Goal: Obtain resource: Obtain resource

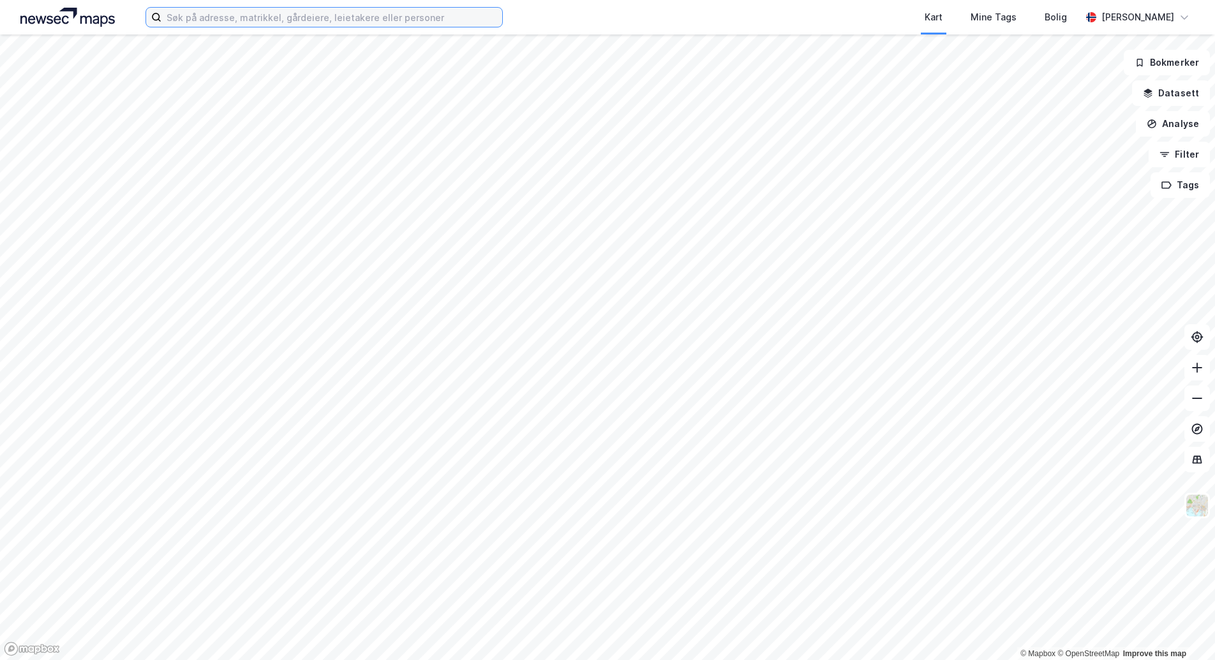
click at [242, 19] on input at bounding box center [331, 17] width 341 height 19
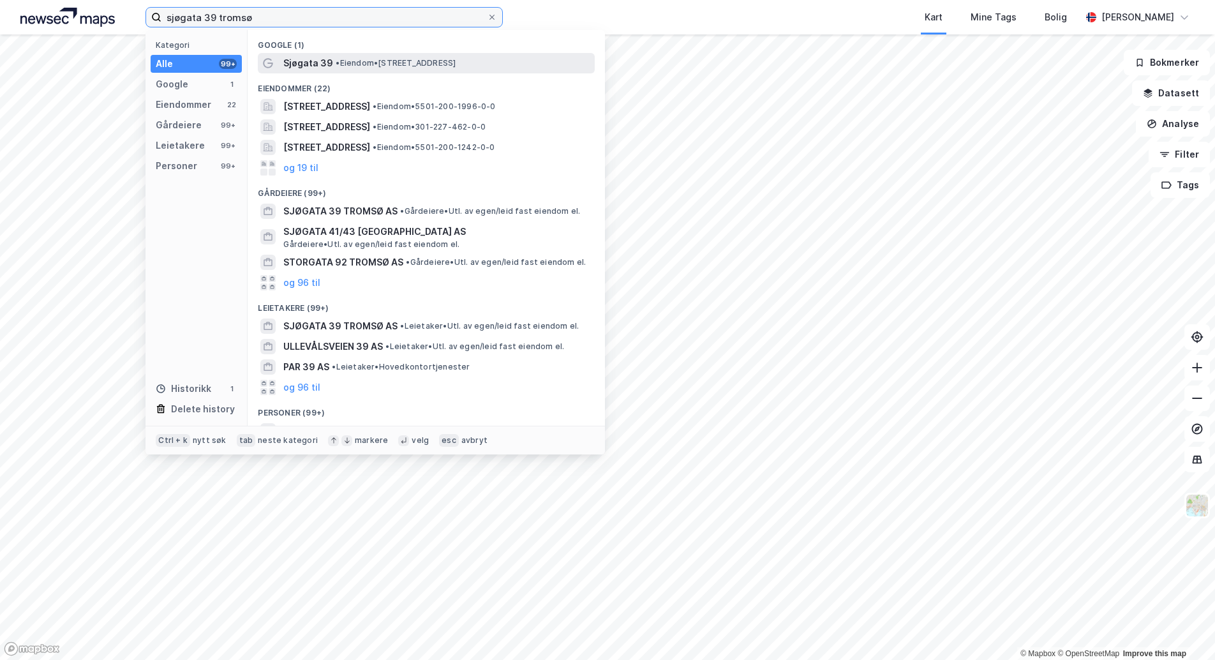
type input "sjøgata 39 tromsø"
click at [431, 64] on span "• Eiendom • [STREET_ADDRESS]" at bounding box center [396, 63] width 120 height 10
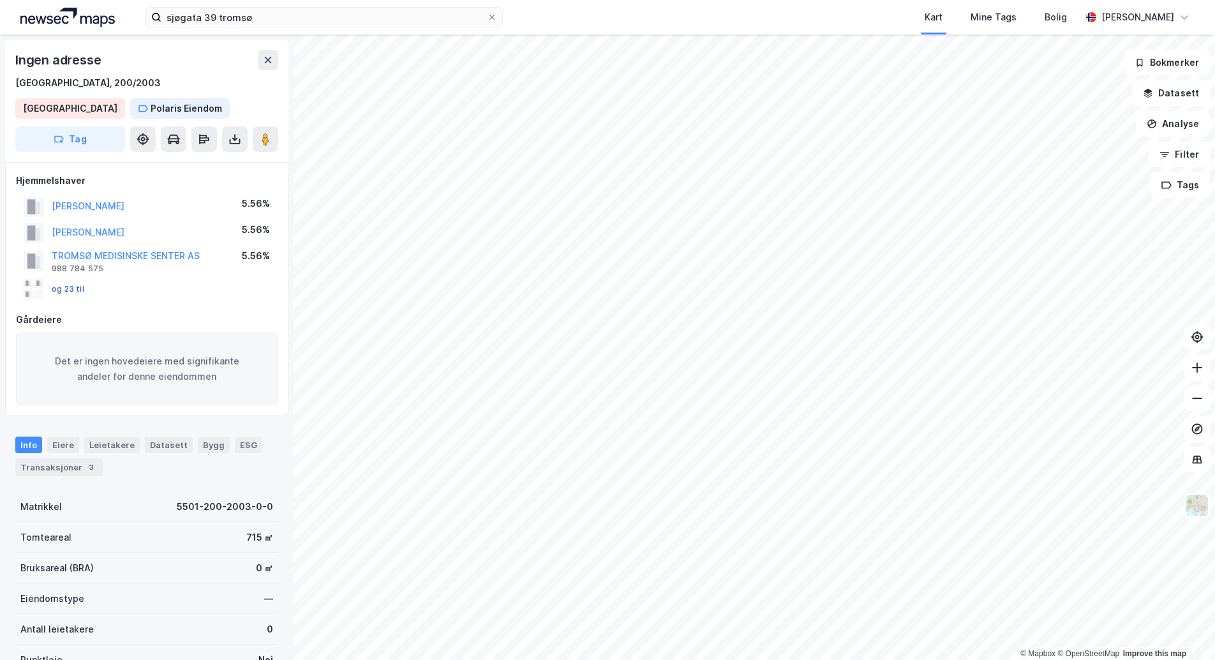
click at [0, 0] on button "og 23 til" at bounding box center [0, 0] width 0 height 0
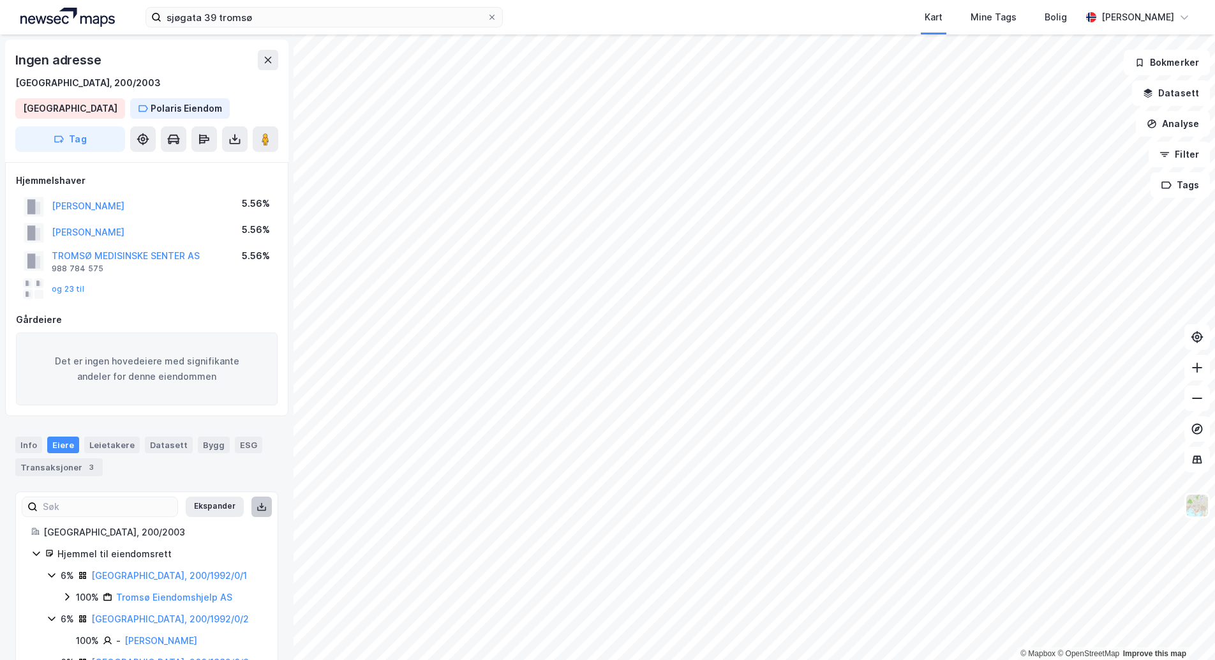
click at [251, 511] on button at bounding box center [261, 507] width 20 height 20
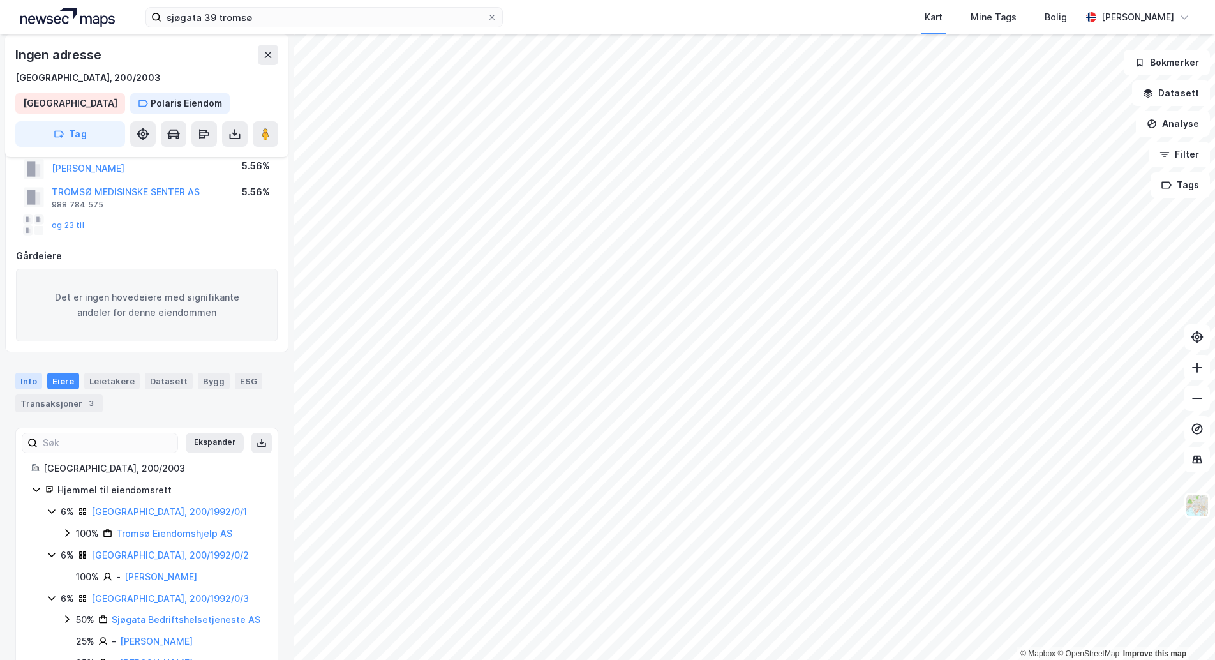
click at [31, 373] on div "Info" at bounding box center [28, 381] width 27 height 17
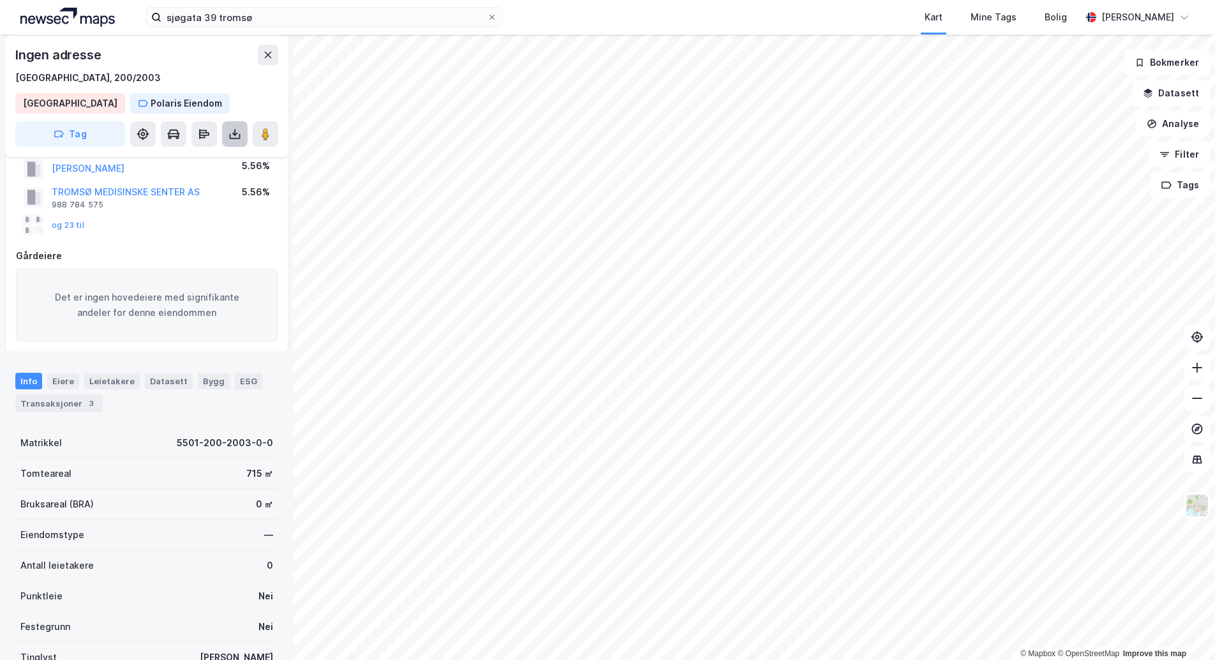
click at [239, 131] on icon at bounding box center [234, 134] width 13 height 13
click at [173, 161] on div "Last ned grunnbok" at bounding box center [172, 159] width 74 height 10
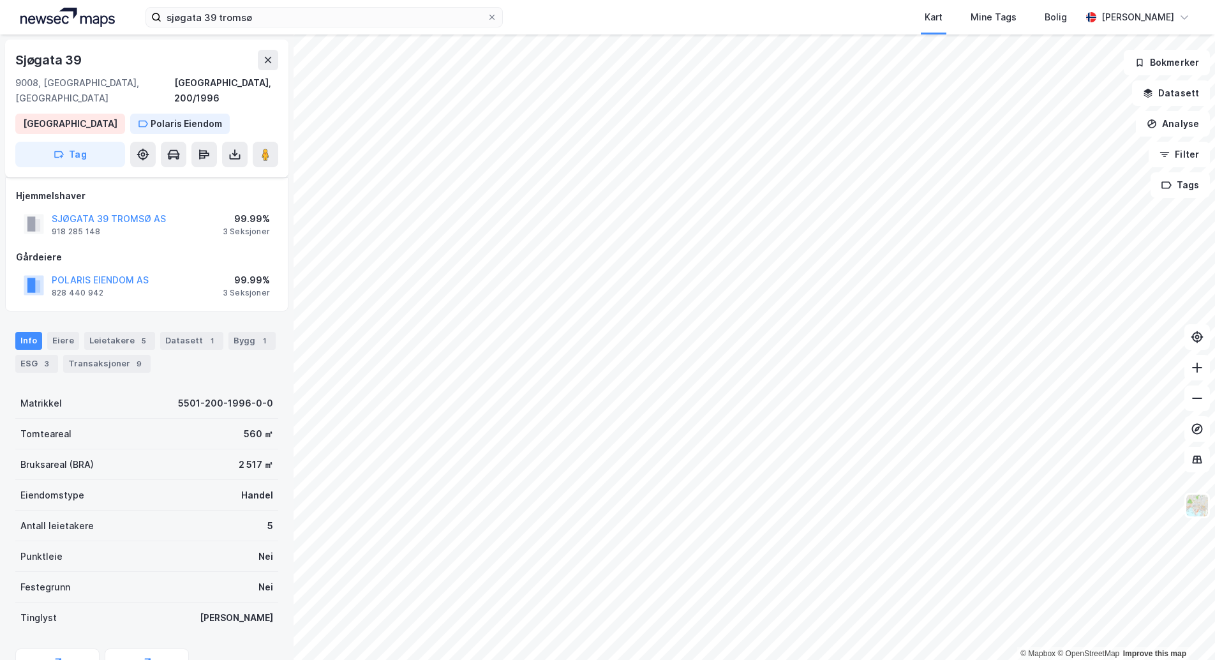
scroll to position [64, 0]
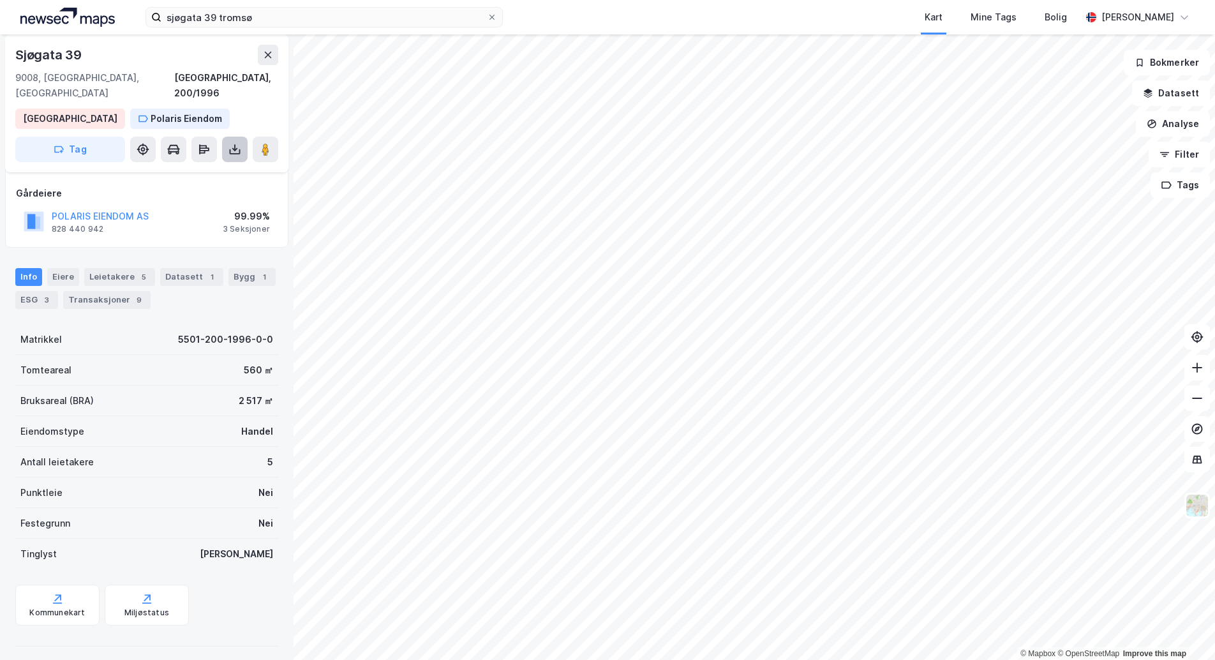
click at [223, 137] on button at bounding box center [235, 150] width 26 height 26
click at [196, 170] on div "Last ned grunnbok" at bounding box center [172, 175] width 74 height 10
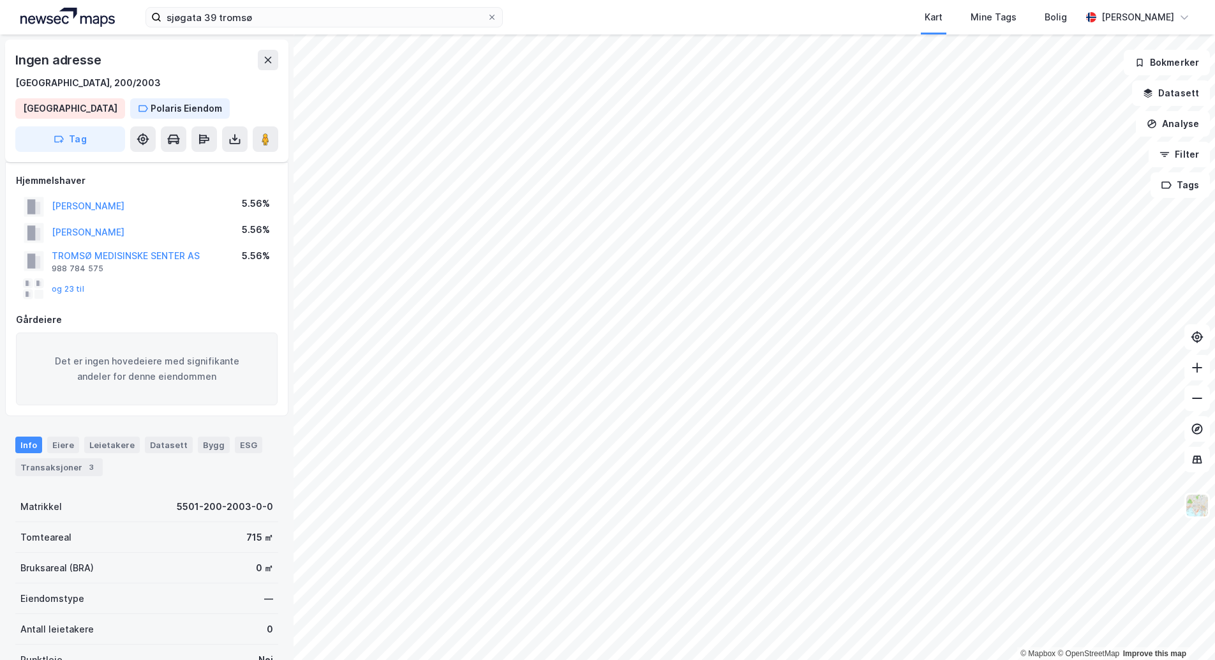
scroll to position [64, 0]
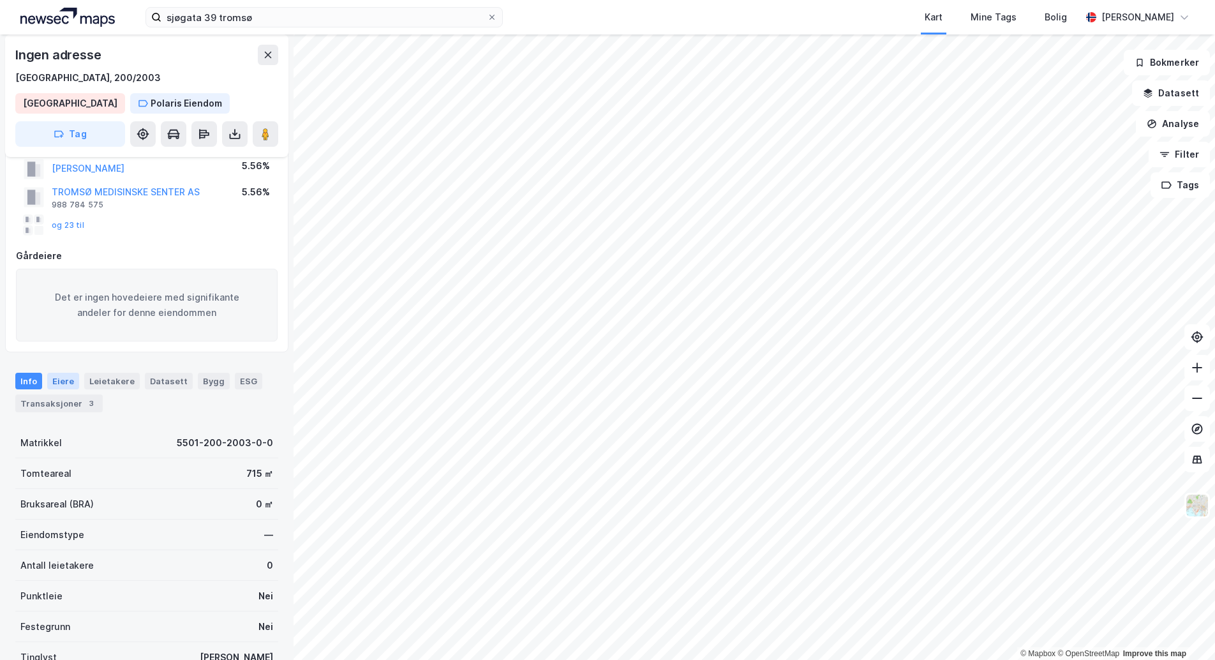
click at [61, 385] on div "Eiere" at bounding box center [63, 381] width 32 height 17
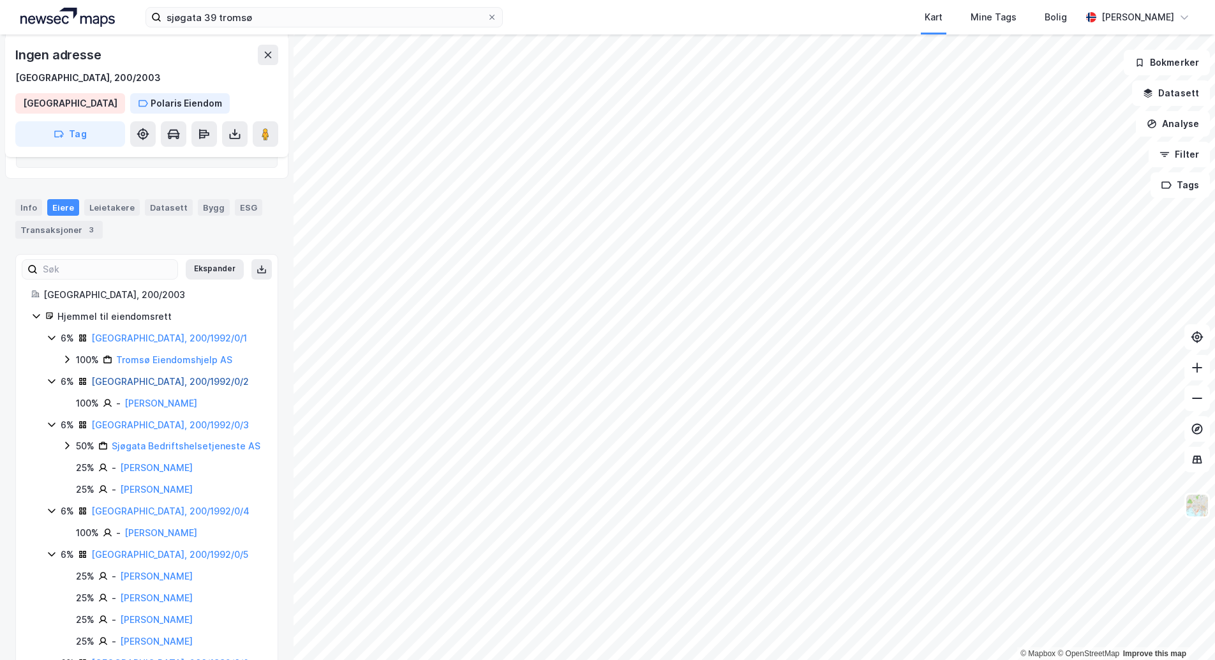
scroll to position [255, 0]
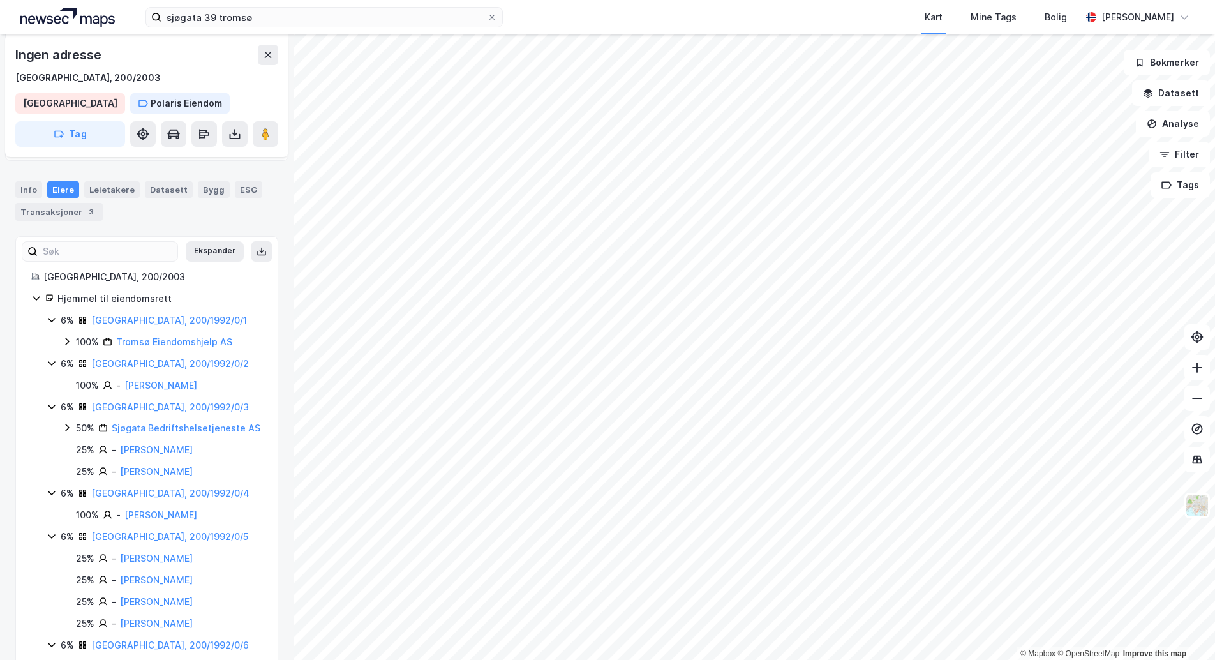
click at [50, 322] on icon at bounding box center [52, 320] width 10 height 10
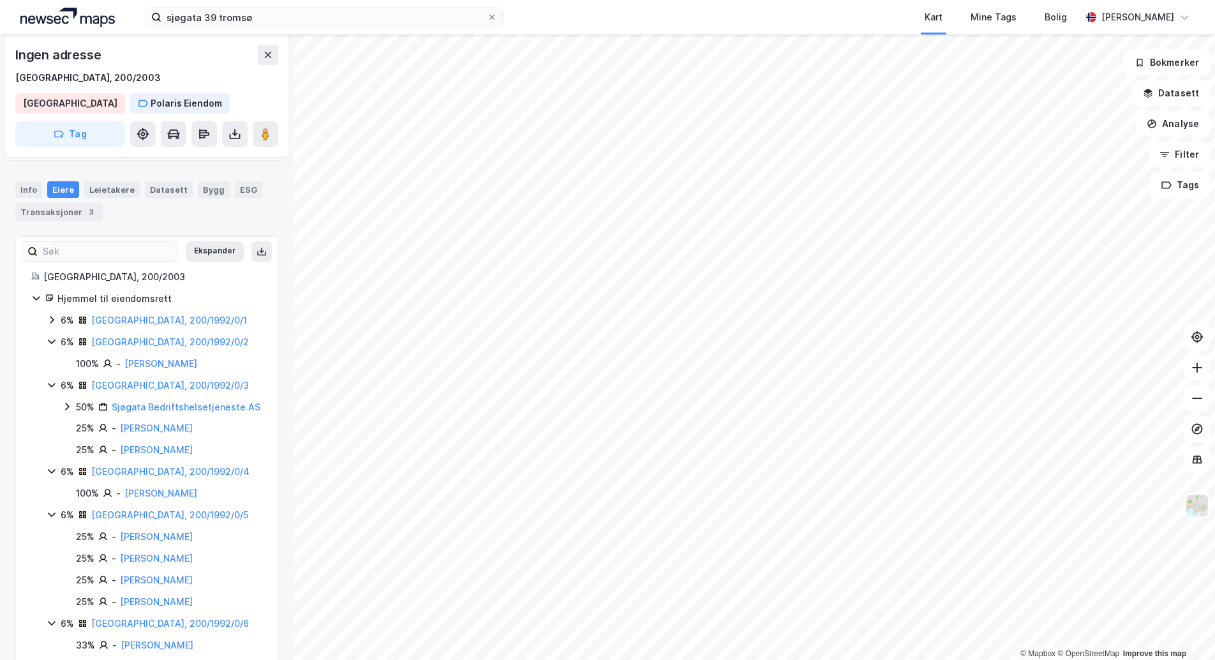
click at [50, 341] on icon at bounding box center [51, 342] width 7 height 4
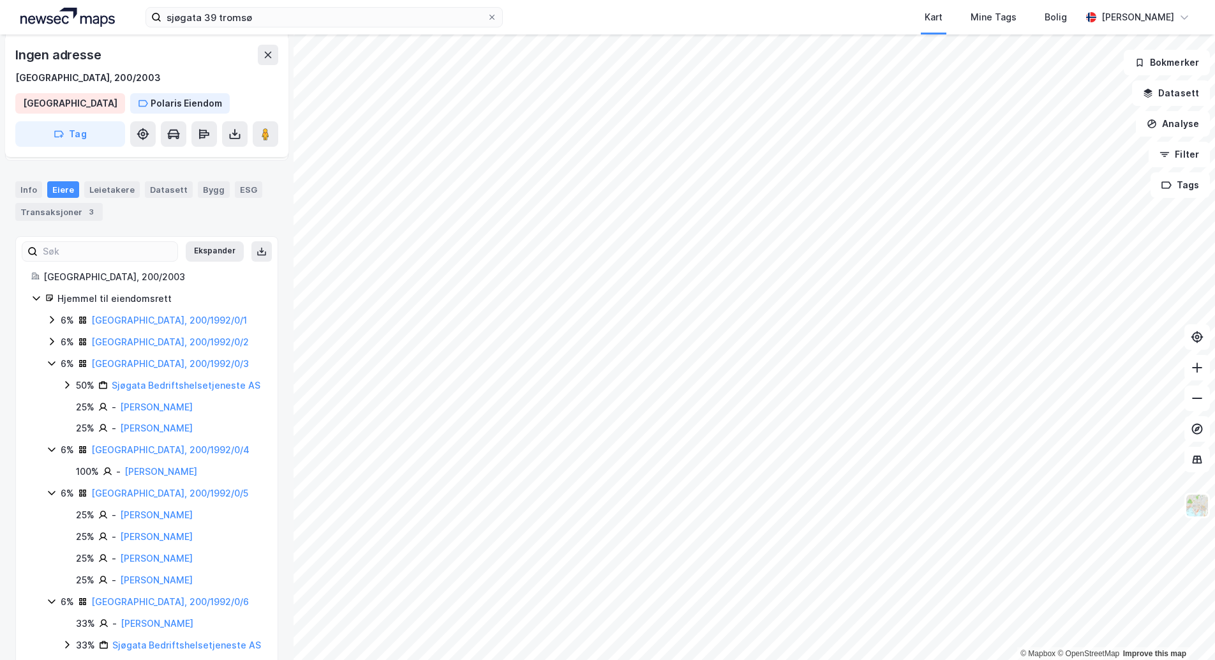
click at [50, 366] on icon at bounding box center [52, 363] width 10 height 10
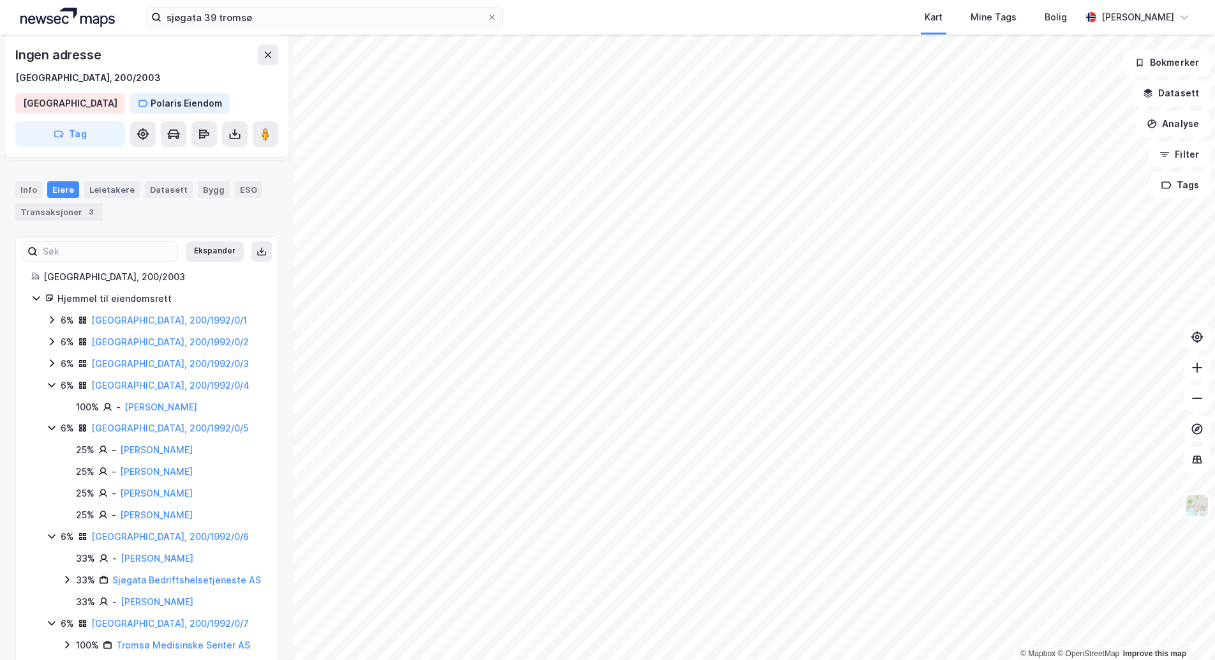
click at [51, 387] on icon at bounding box center [52, 385] width 10 height 10
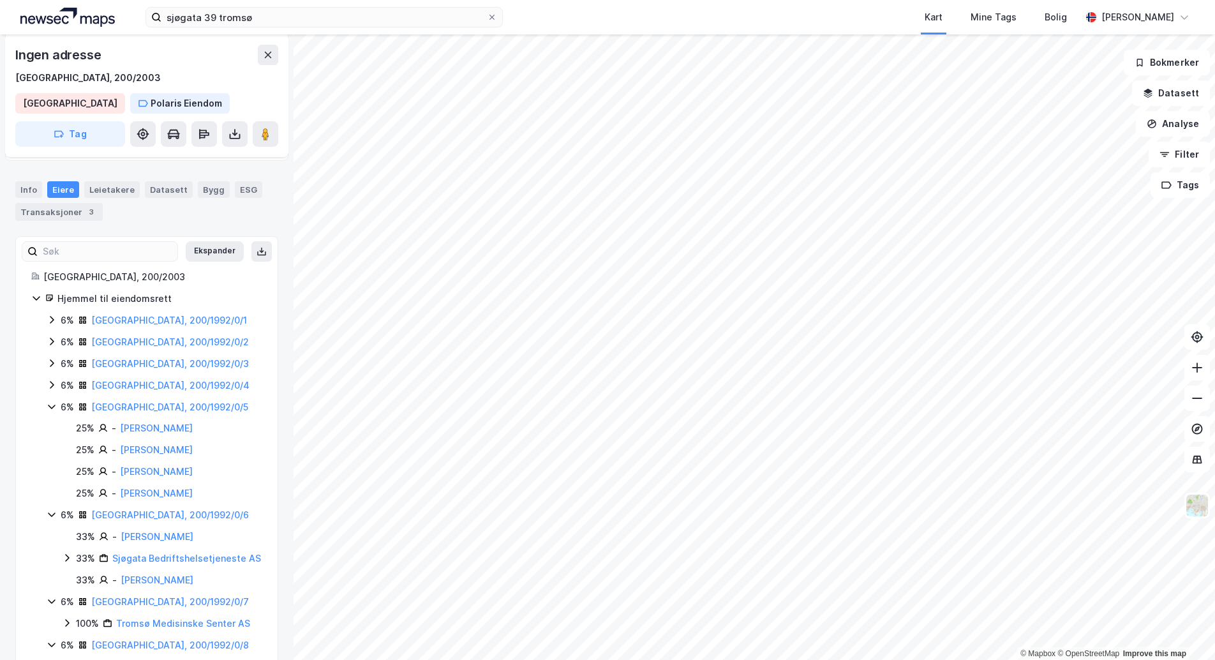
click at [50, 408] on icon at bounding box center [52, 406] width 10 height 10
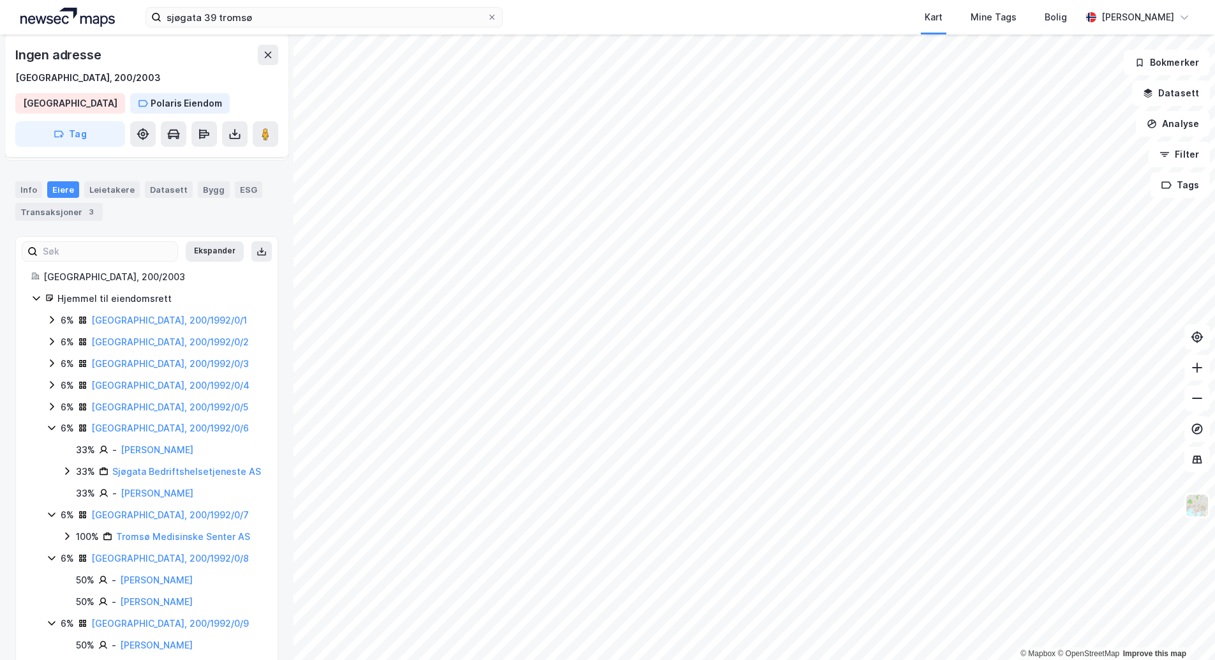
click at [47, 430] on icon at bounding box center [52, 428] width 10 height 10
click at [45, 426] on div "Hjemmel til eiendomsrett 6% [GEOGRAPHIC_DATA], 200/1992/0/1 6% [GEOGRAPHIC_DATA…" at bounding box center [146, 653] width 231 height 724
click at [48, 451] on icon at bounding box center [52, 449] width 10 height 10
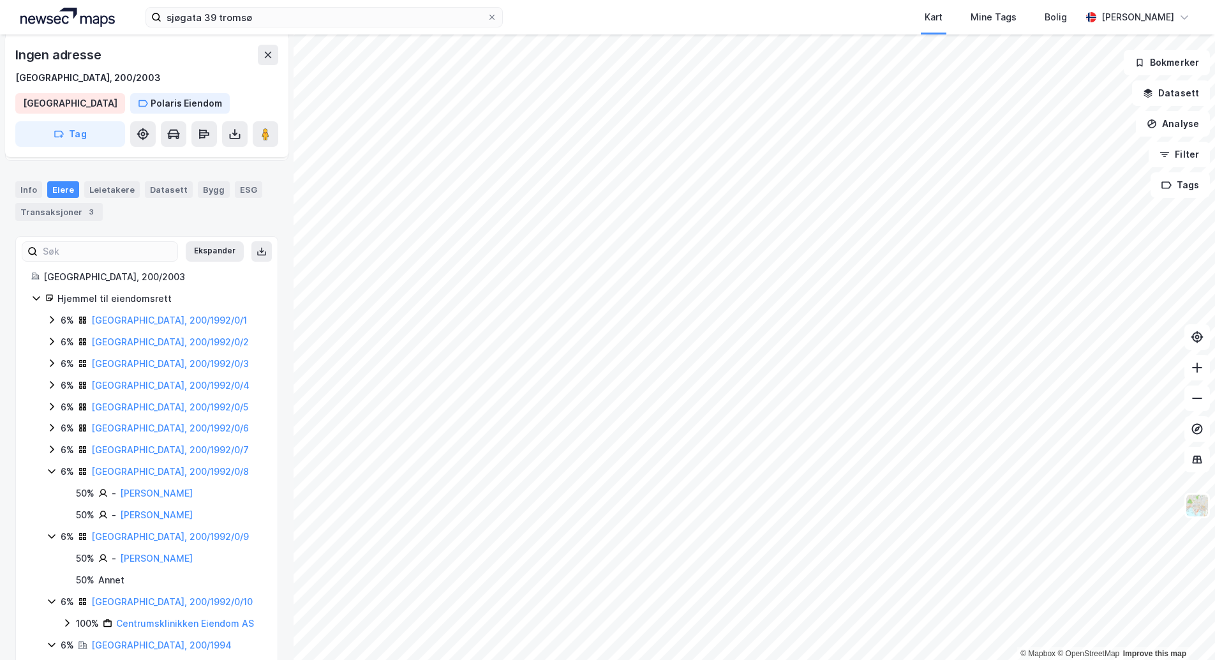
click at [54, 467] on icon at bounding box center [52, 471] width 10 height 10
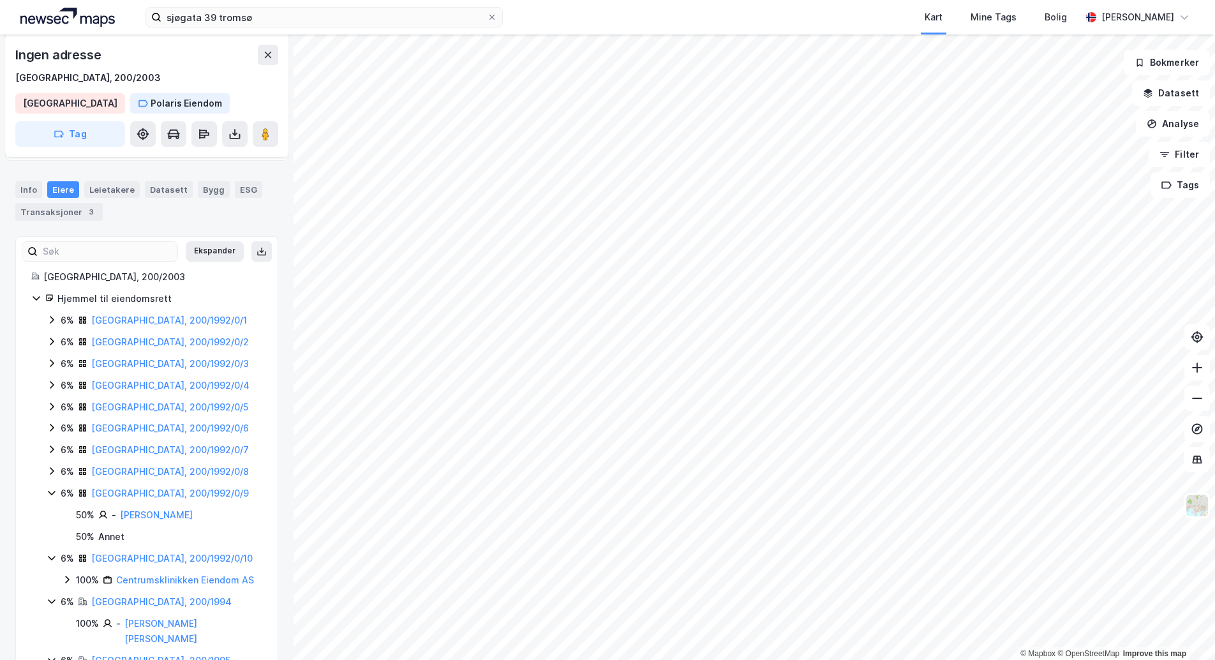
click at [55, 491] on icon at bounding box center [51, 493] width 7 height 4
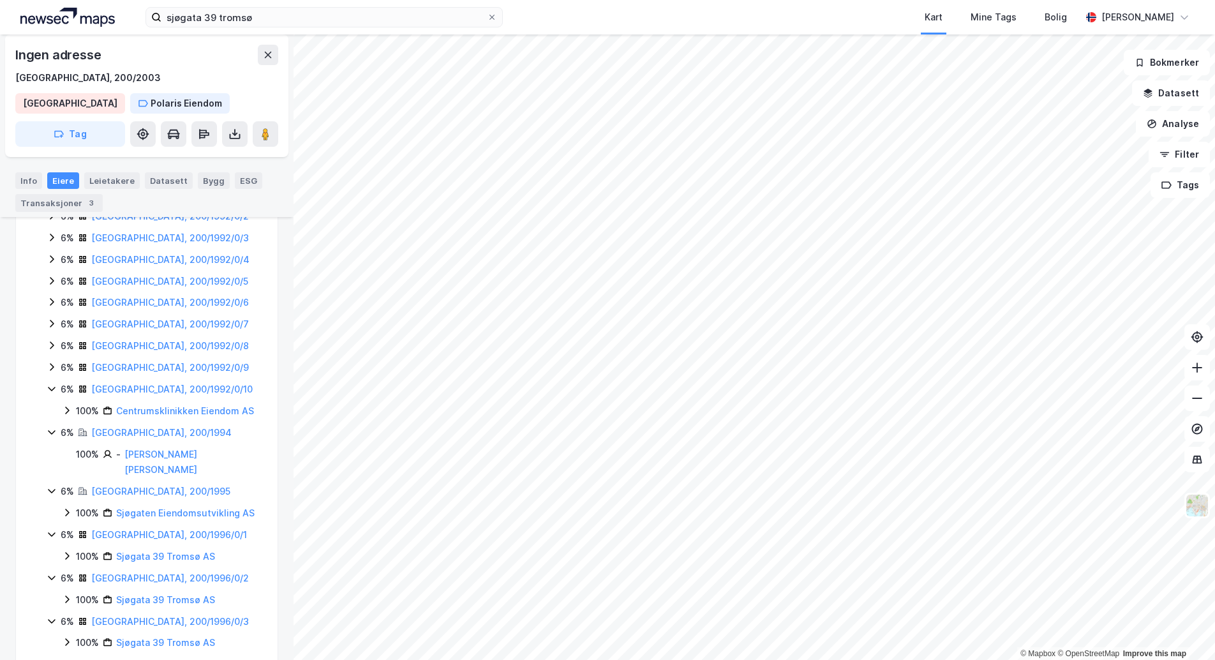
scroll to position [383, 0]
click at [47, 392] on icon at bounding box center [52, 387] width 10 height 10
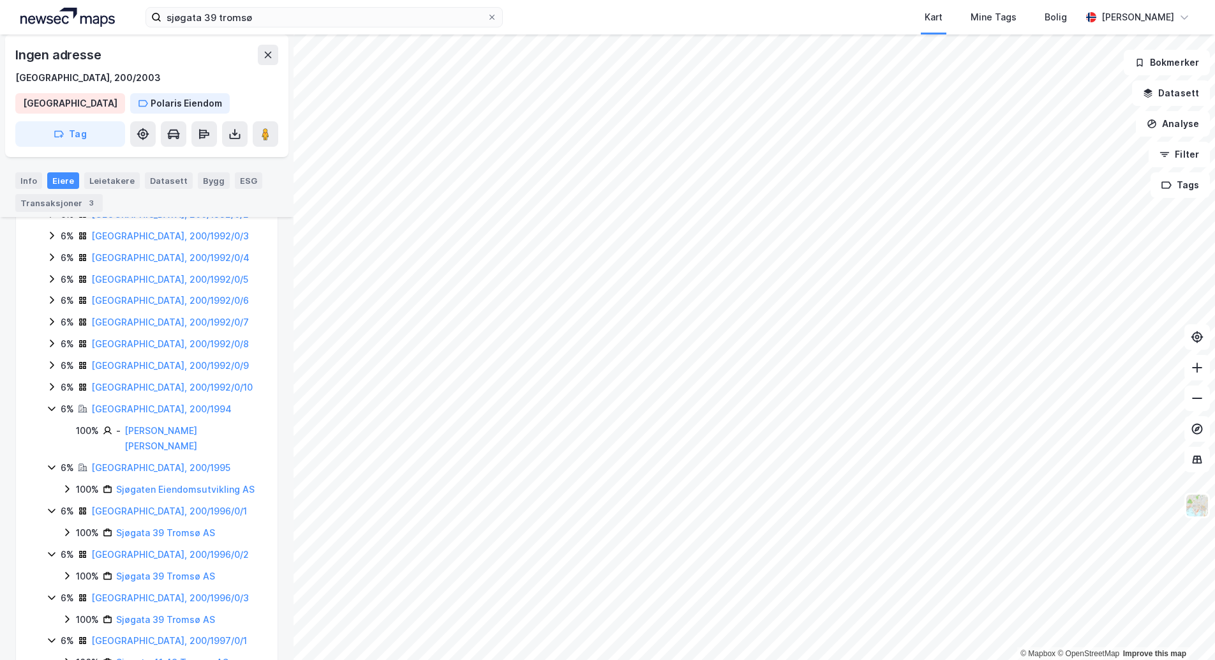
click at [53, 410] on icon at bounding box center [52, 408] width 10 height 10
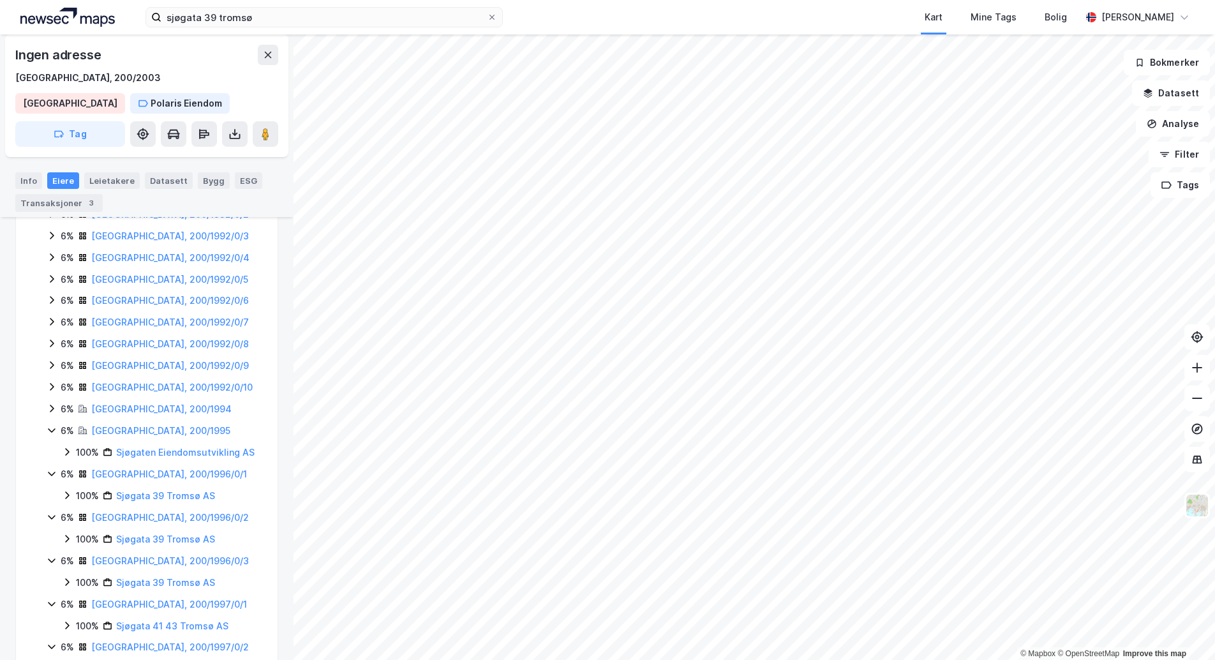
click at [49, 433] on icon at bounding box center [52, 430] width 10 height 10
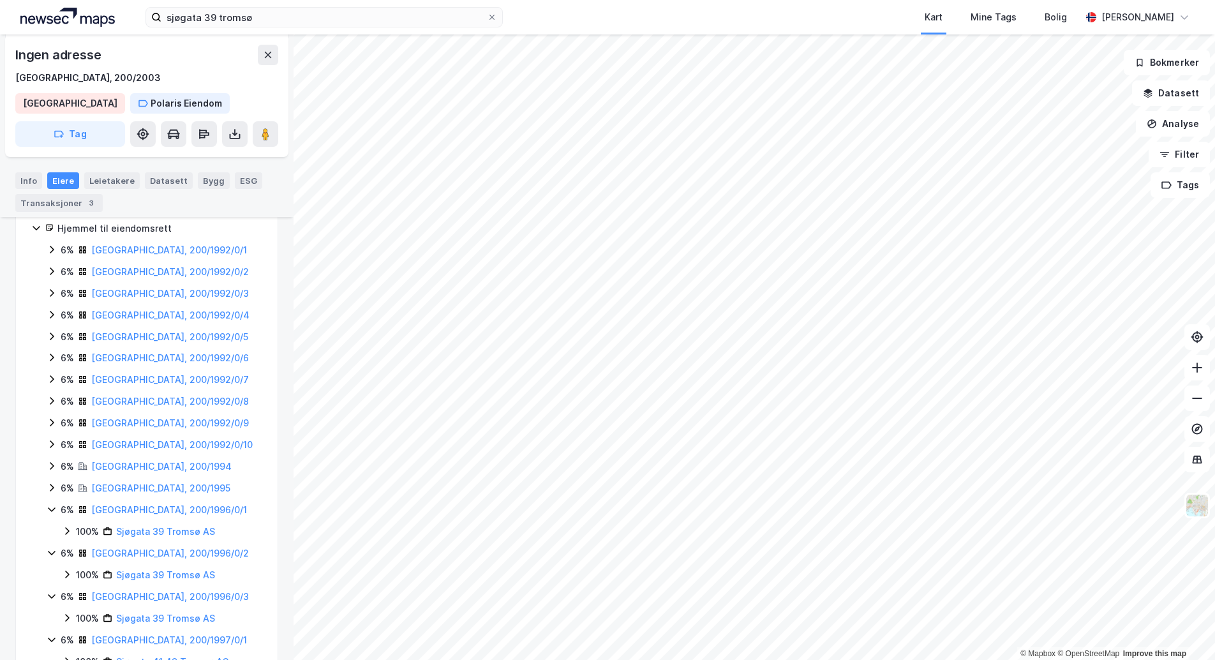
scroll to position [311, 0]
